Goal: Task Accomplishment & Management: Complete application form

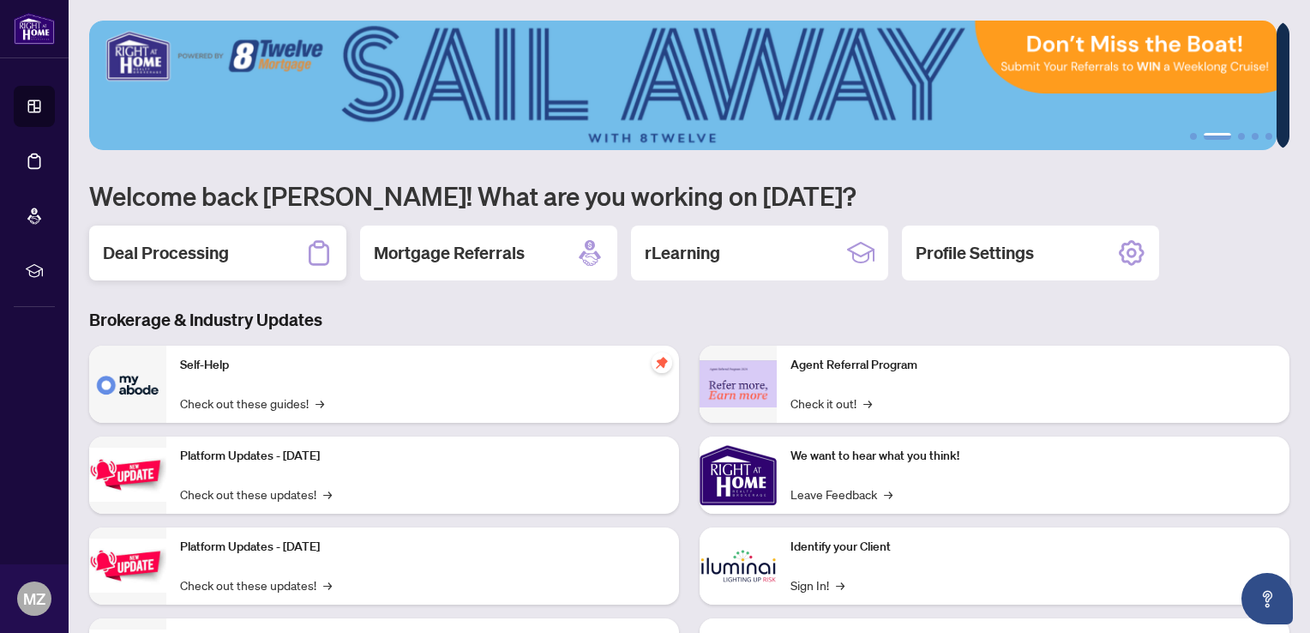
click at [138, 263] on div "Deal Processing" at bounding box center [217, 253] width 257 height 55
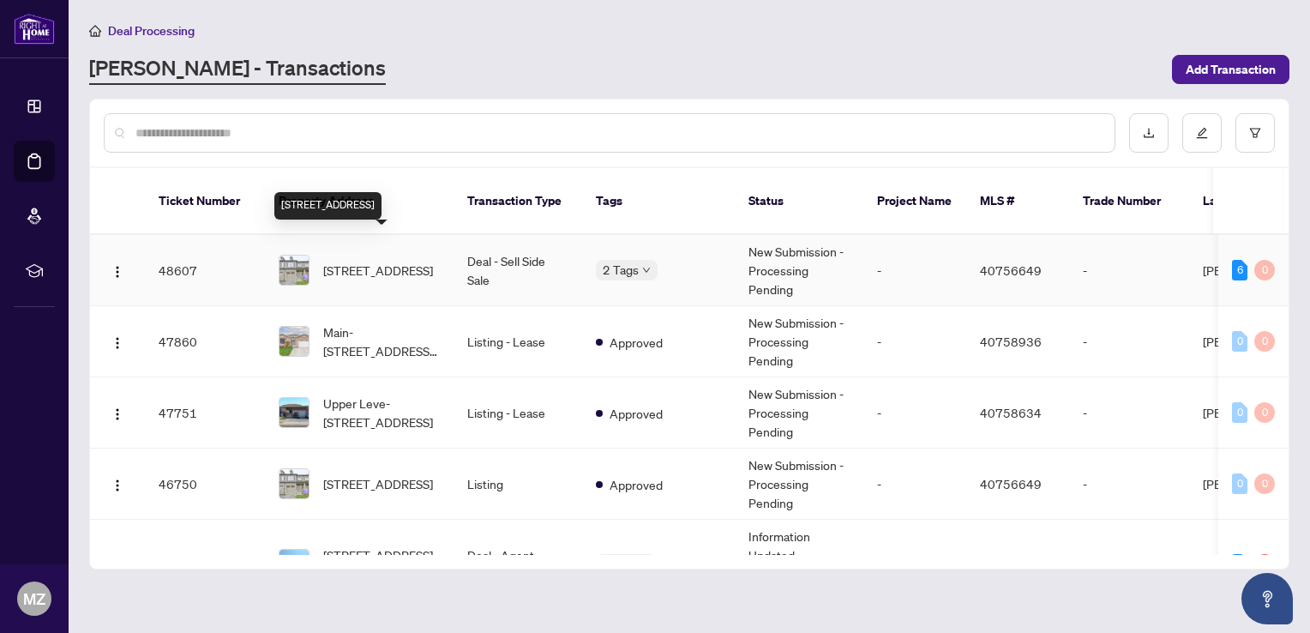
click at [373, 261] on span "[STREET_ADDRESS]" at bounding box center [378, 270] width 110 height 19
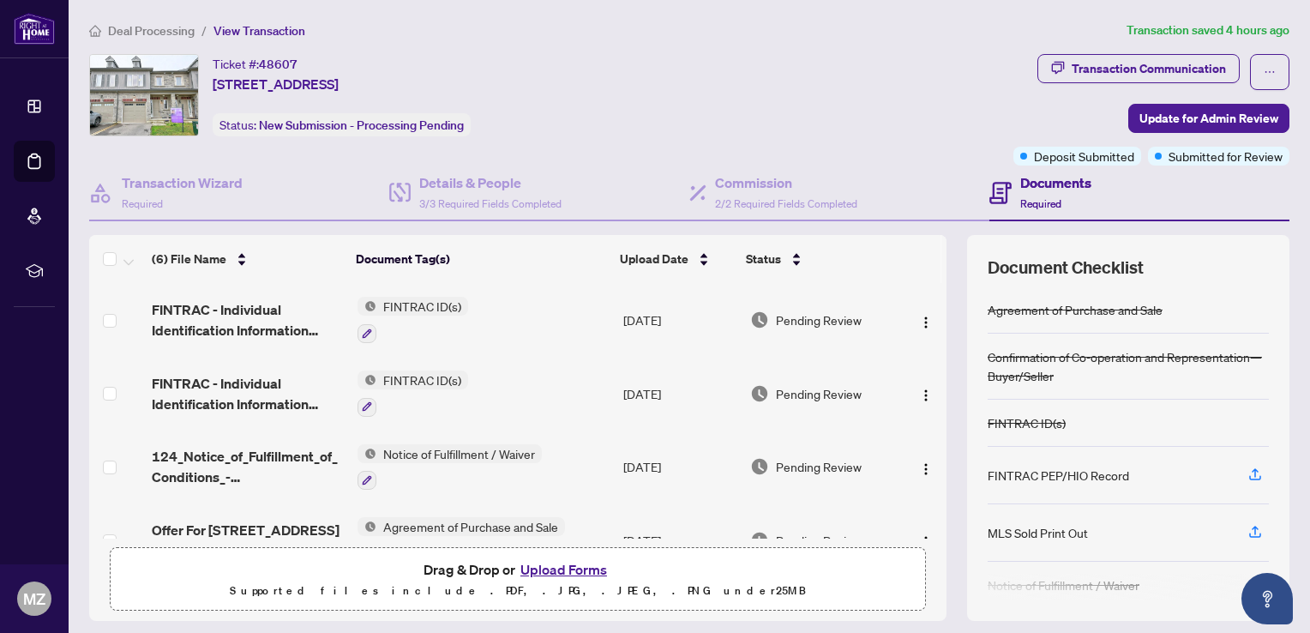
click at [535, 567] on button "Upload Forms" at bounding box center [563, 569] width 97 height 22
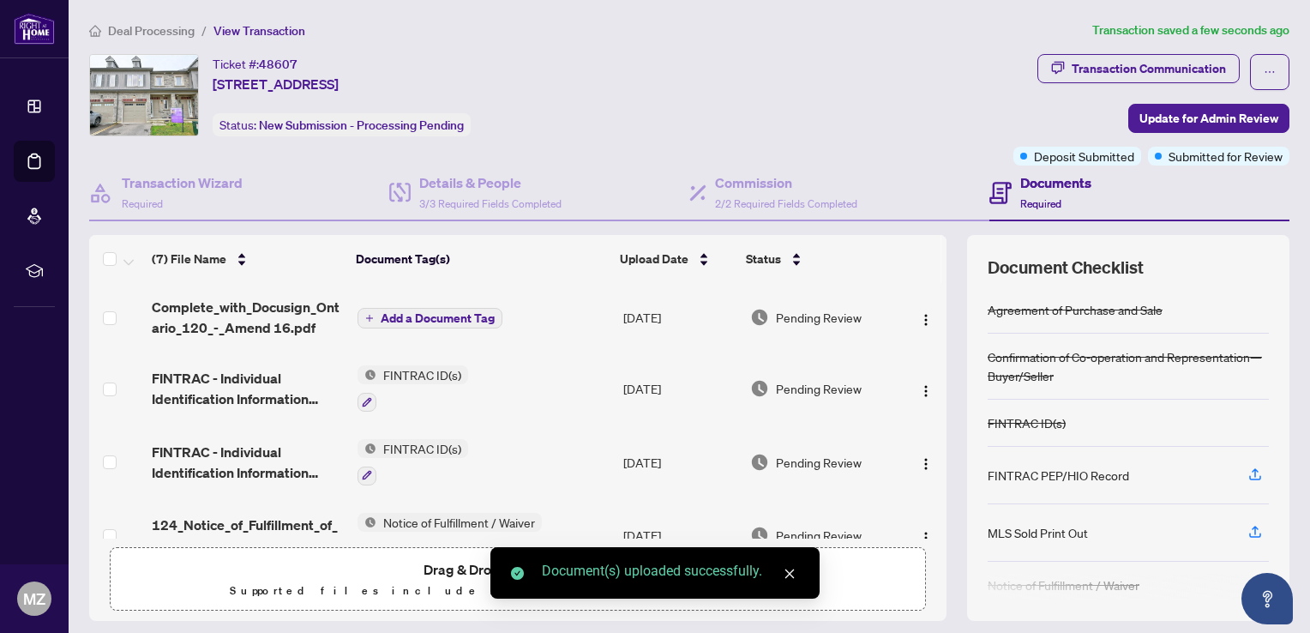
click at [442, 317] on span "Add a Document Tag" at bounding box center [438, 318] width 114 height 12
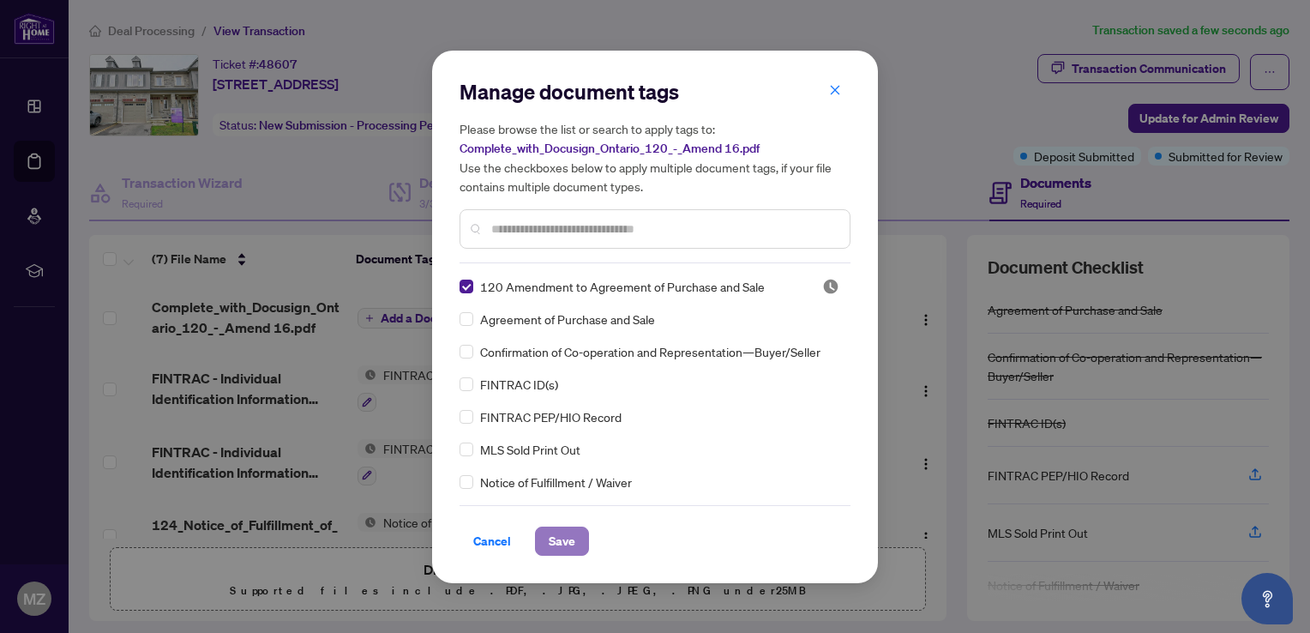
click at [569, 535] on span "Save" at bounding box center [562, 540] width 27 height 27
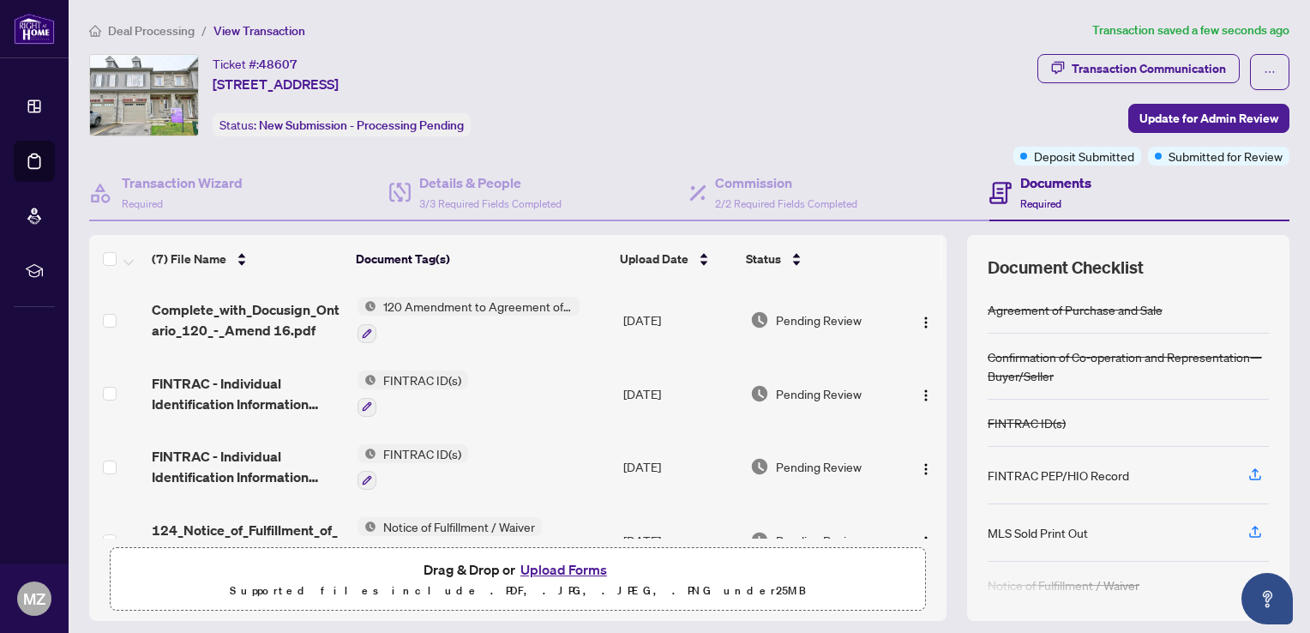
scroll to position [108, 0]
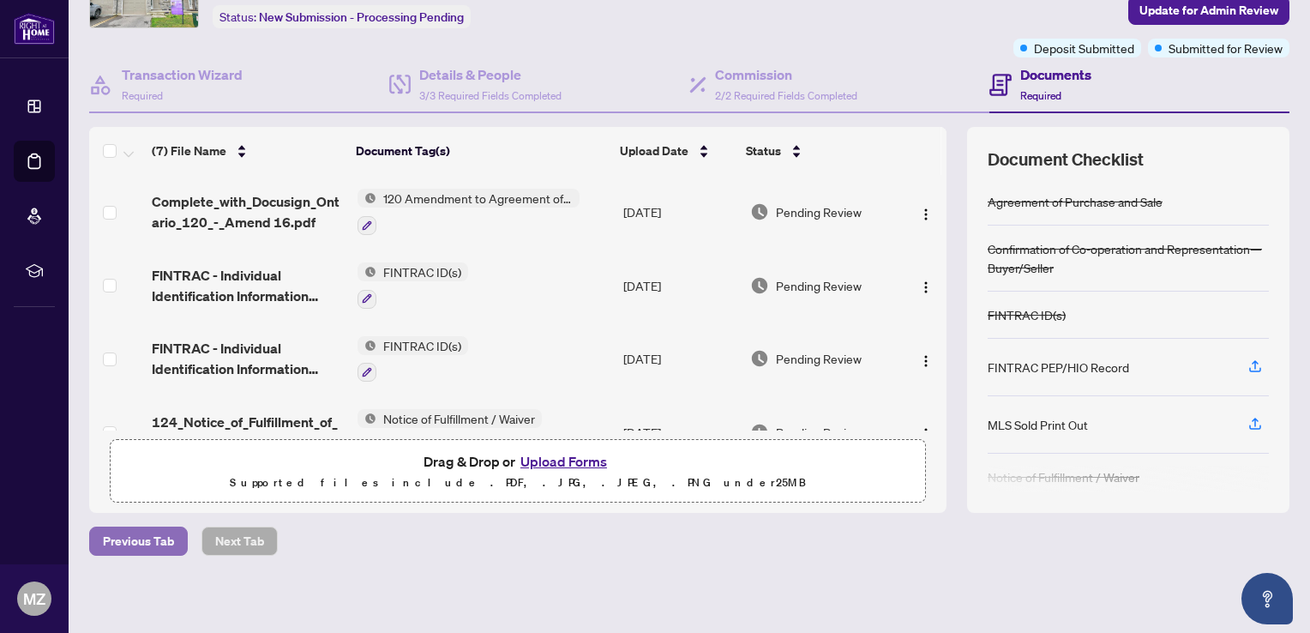
click at [134, 539] on span "Previous Tab" at bounding box center [138, 540] width 71 height 27
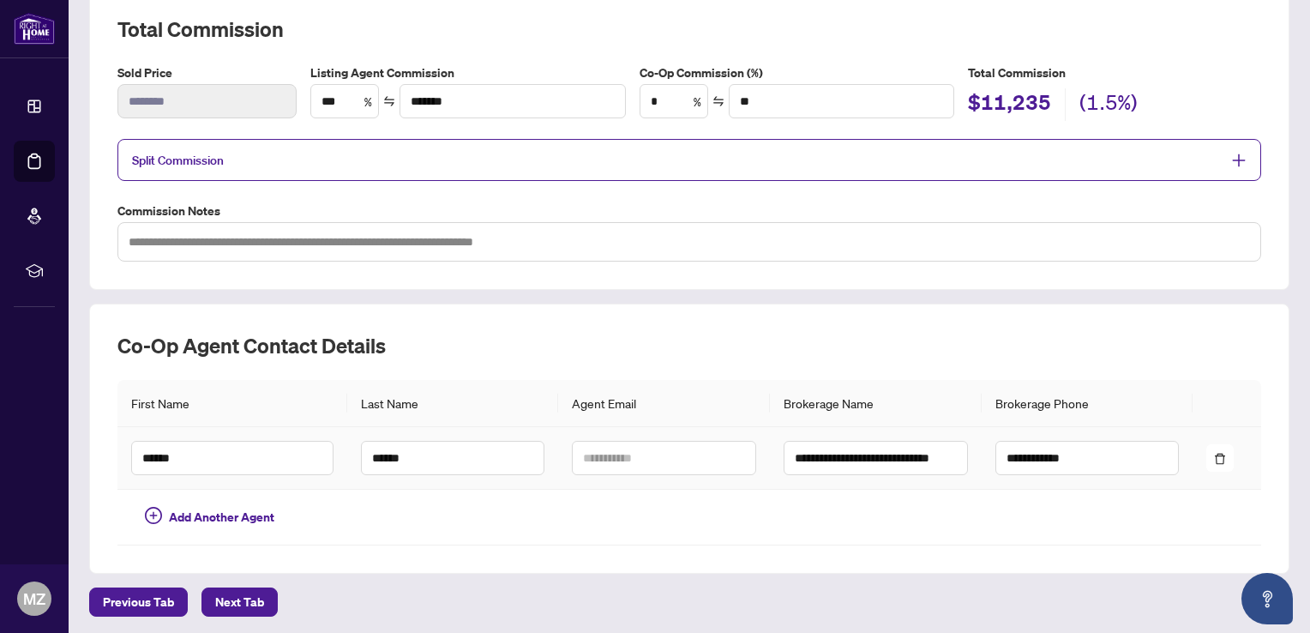
scroll to position [305, 0]
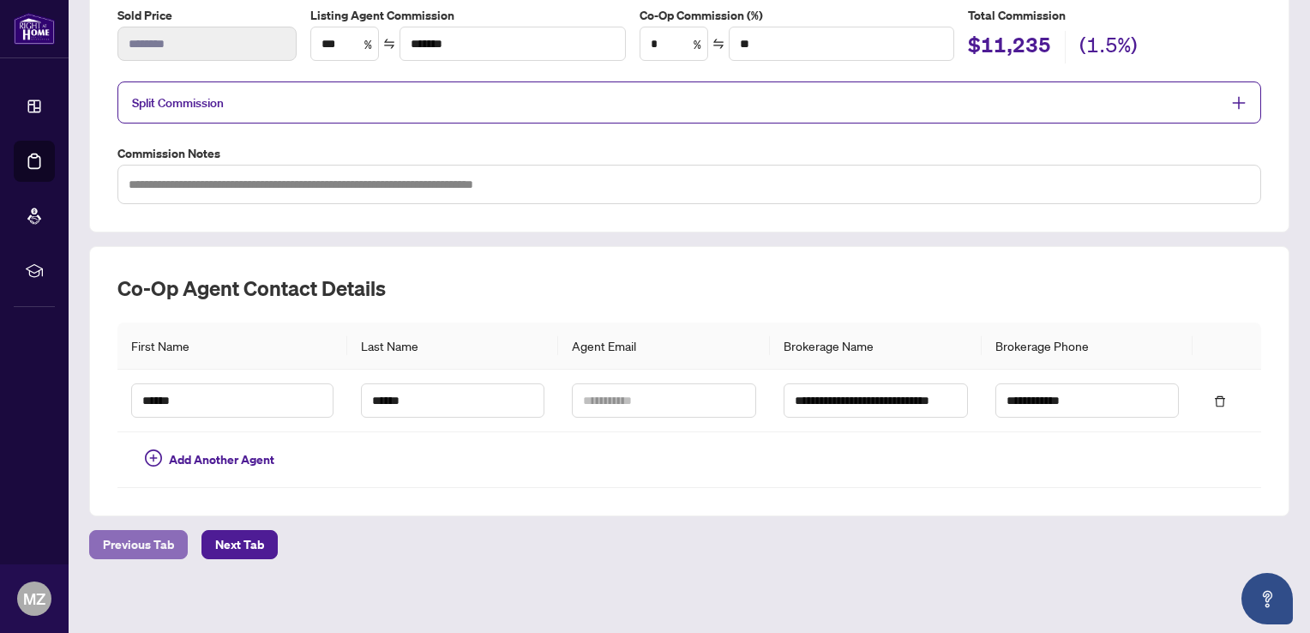
click at [137, 540] on span "Previous Tab" at bounding box center [138, 544] width 71 height 27
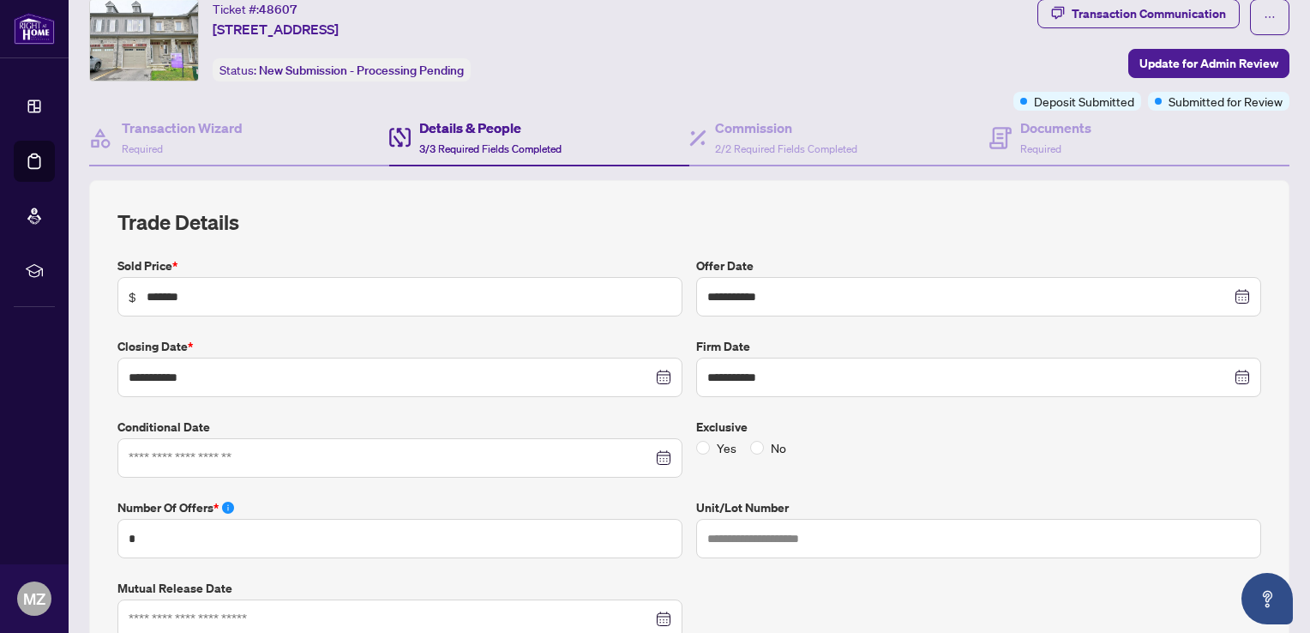
scroll to position [48, 0]
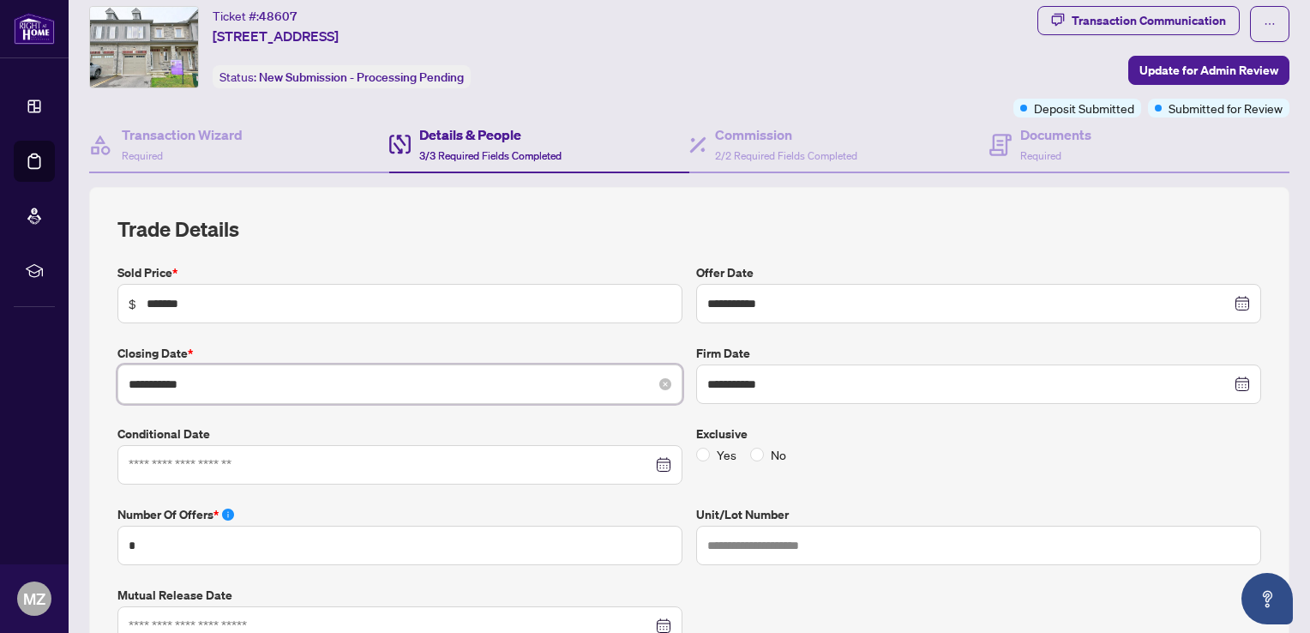
click at [213, 375] on input "**********" at bounding box center [391, 384] width 524 height 19
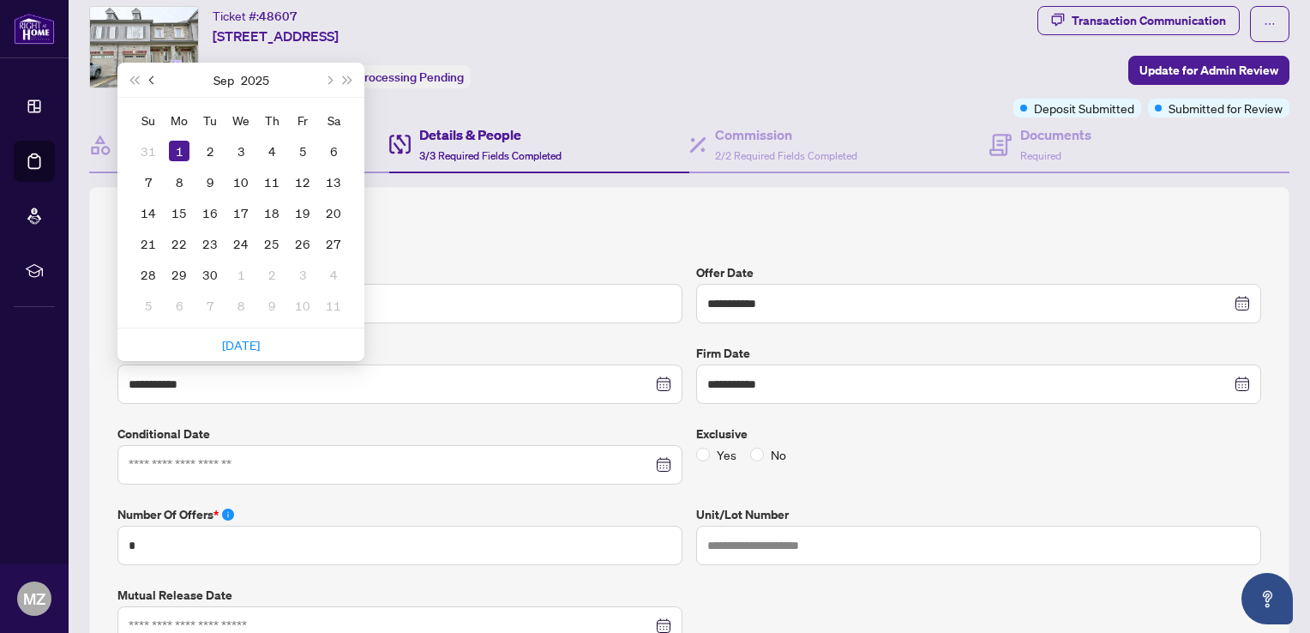
click at [154, 76] on span "Previous month (PageUp)" at bounding box center [153, 79] width 9 height 9
type input "**********"
click at [269, 269] on div "28" at bounding box center [272, 274] width 21 height 21
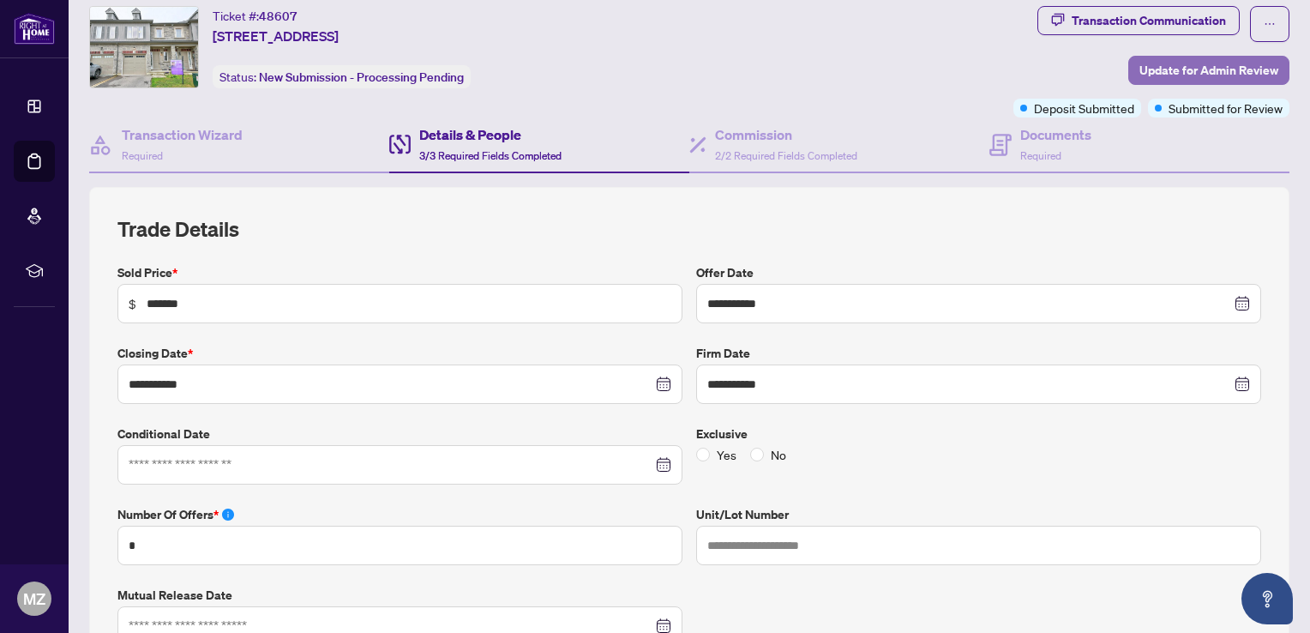
click at [1208, 71] on span "Update for Admin Review" at bounding box center [1209, 70] width 139 height 27
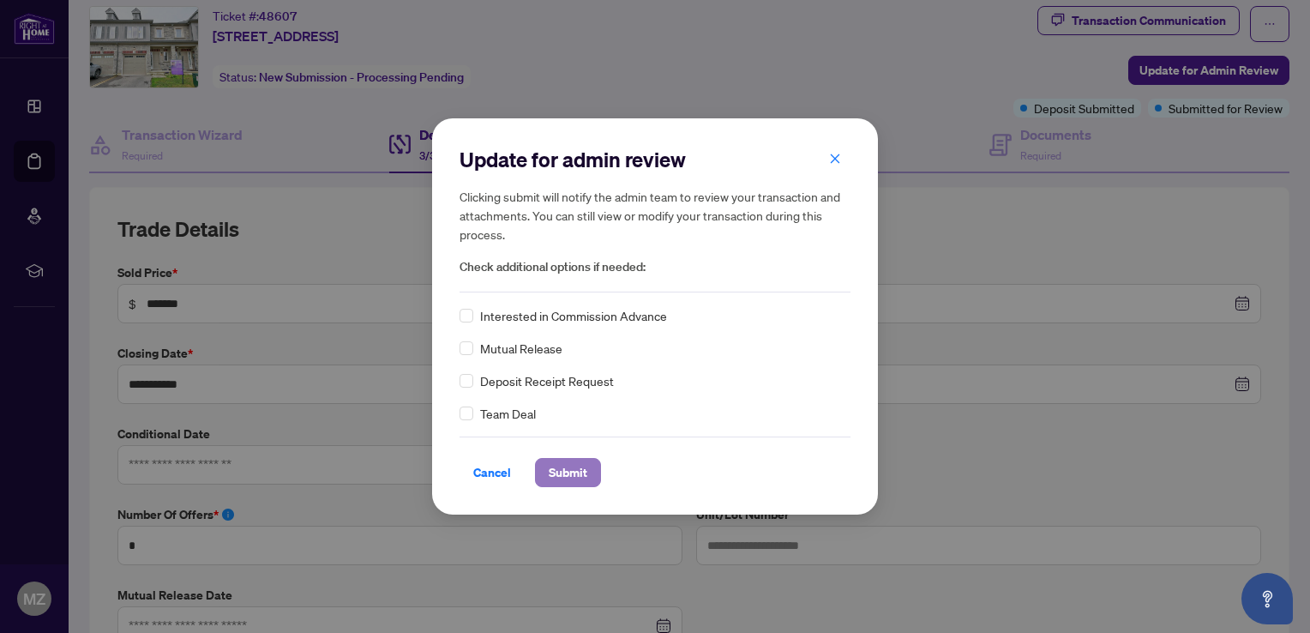
click at [572, 475] on span "Submit" at bounding box center [568, 472] width 39 height 27
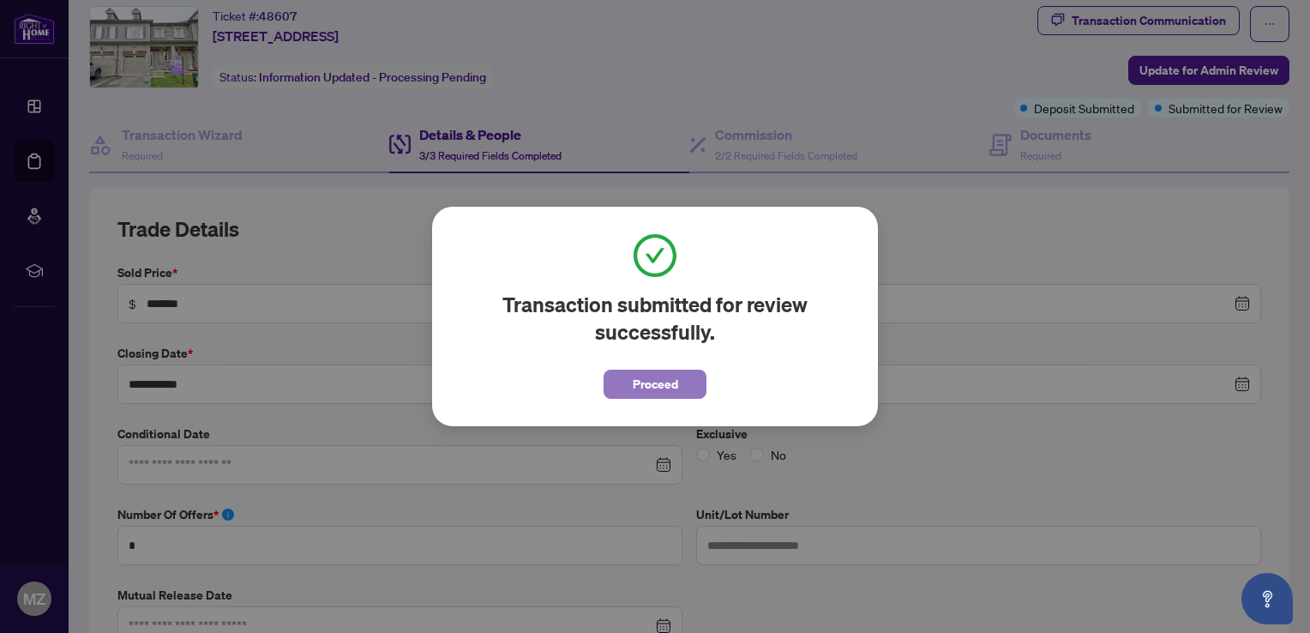
click at [662, 379] on span "Proceed" at bounding box center [655, 383] width 45 height 27
